Goal: Transaction & Acquisition: Purchase product/service

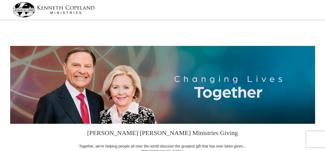
select select "WA"
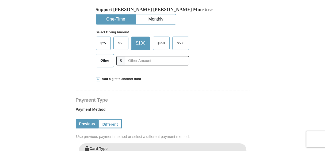
scroll to position [165, 0]
click at [104, 64] on label "Other" at bounding box center [105, 60] width 18 height 13
click at [0, 0] on input "Other" at bounding box center [0, 0] width 0 height 0
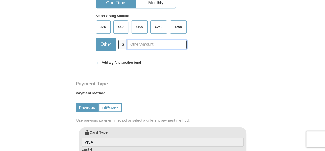
scroll to position [190, 0]
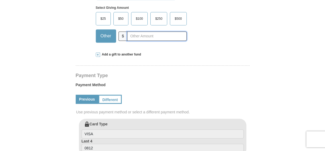
click at [142, 35] on input "text" at bounding box center [156, 36] width 59 height 9
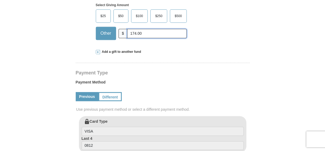
scroll to position [192, 0]
click at [92, 96] on link "Previous" at bounding box center [87, 96] width 23 height 9
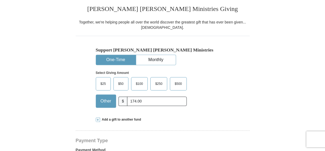
scroll to position [136, 0]
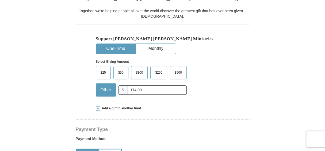
click at [104, 87] on span "Other" at bounding box center [106, 90] width 16 height 8
click at [0, 0] on input "Other" at bounding box center [0, 0] width 0 height 0
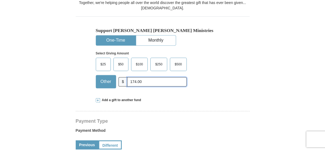
scroll to position [139, 0]
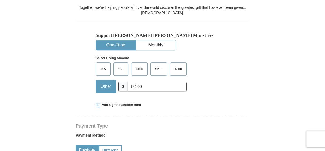
click at [103, 88] on span "Other" at bounding box center [106, 87] width 16 height 8
click at [0, 0] on input "Other" at bounding box center [0, 0] width 0 height 0
click at [120, 103] on span "Add a gift to another fund" at bounding box center [120, 105] width 41 height 5
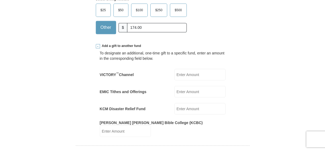
scroll to position [199, 0]
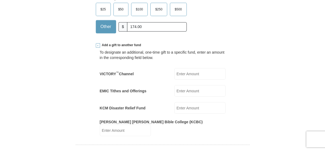
click at [191, 93] on input "EMIC Tithes and Offerings" at bounding box center [199, 90] width 51 height 11
click at [146, 30] on input "174.00" at bounding box center [156, 26] width 59 height 9
type input "1"
click at [190, 92] on input "EMIC Tithes and Offerings" at bounding box center [199, 90] width 51 height 11
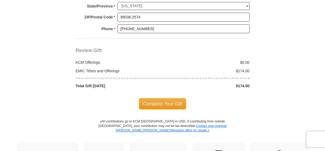
scroll to position [553, 0]
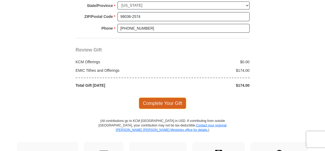
type input "174.00"
click at [179, 98] on span "Complete Your Gift" at bounding box center [162, 103] width 47 height 11
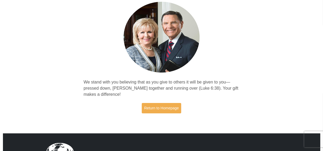
scroll to position [54, 0]
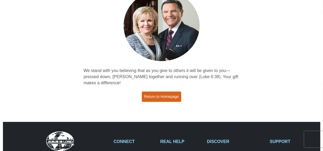
click at [156, 98] on link "Return to Homepage" at bounding box center [162, 97] width 40 height 10
